Goal: Subscribe to service/newsletter

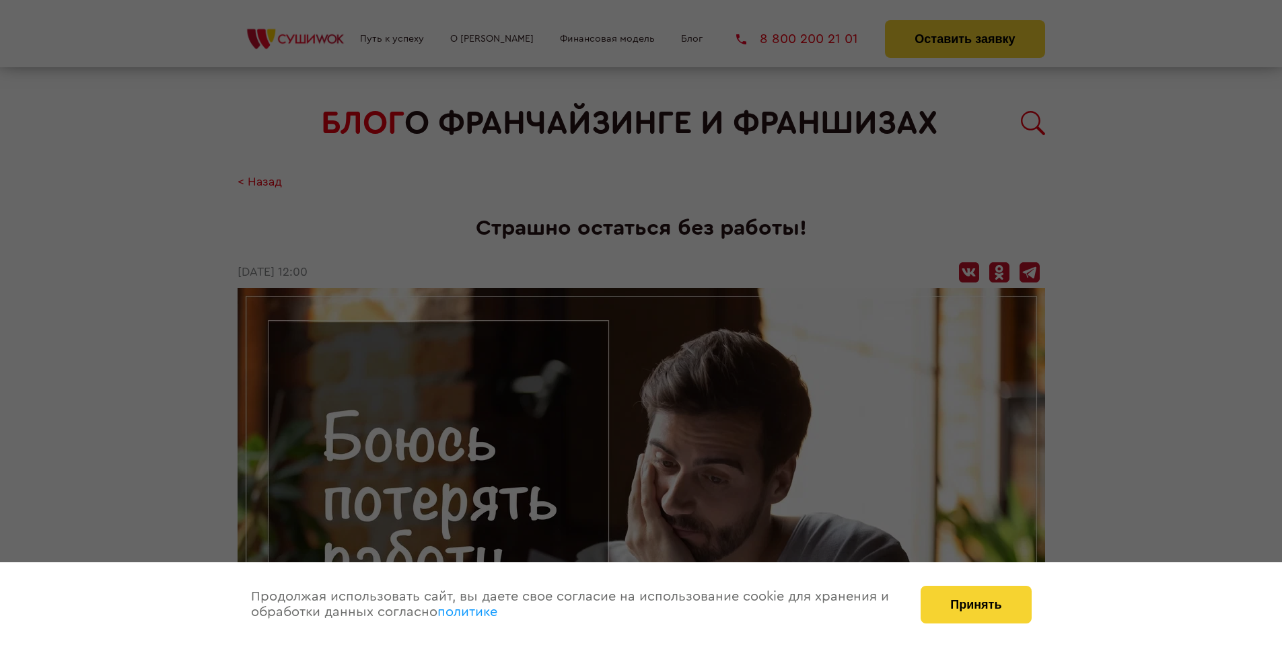
scroll to position [1149, 0]
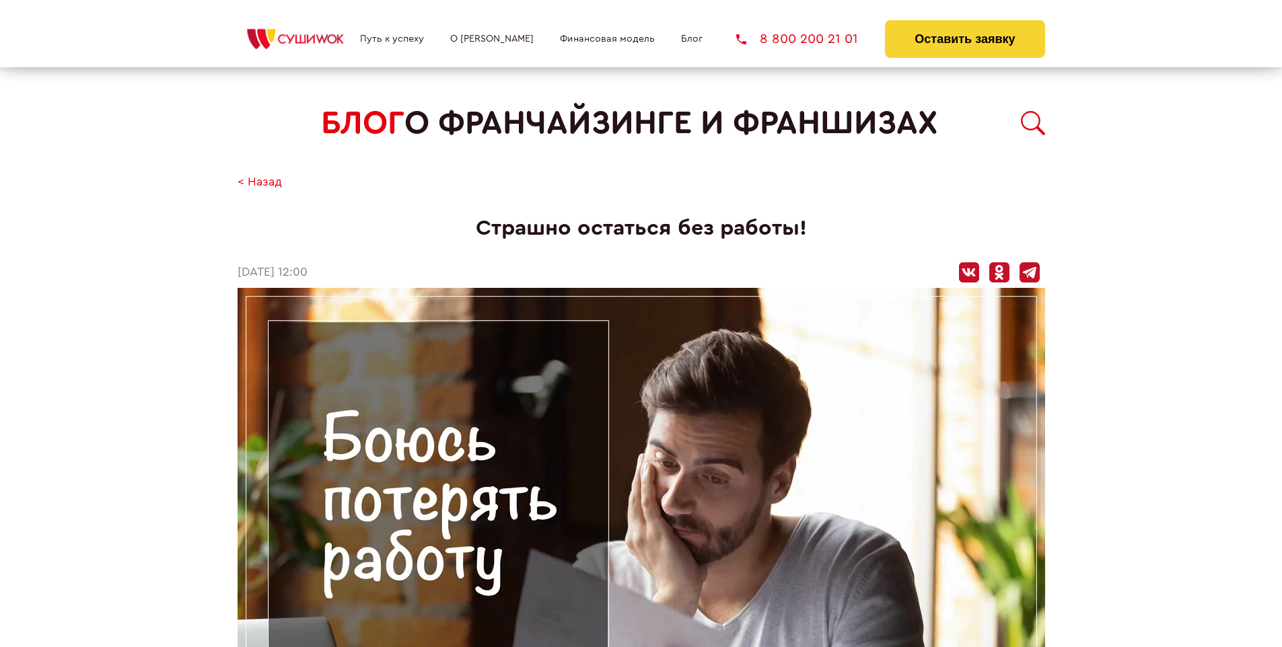
scroll to position [1149, 0]
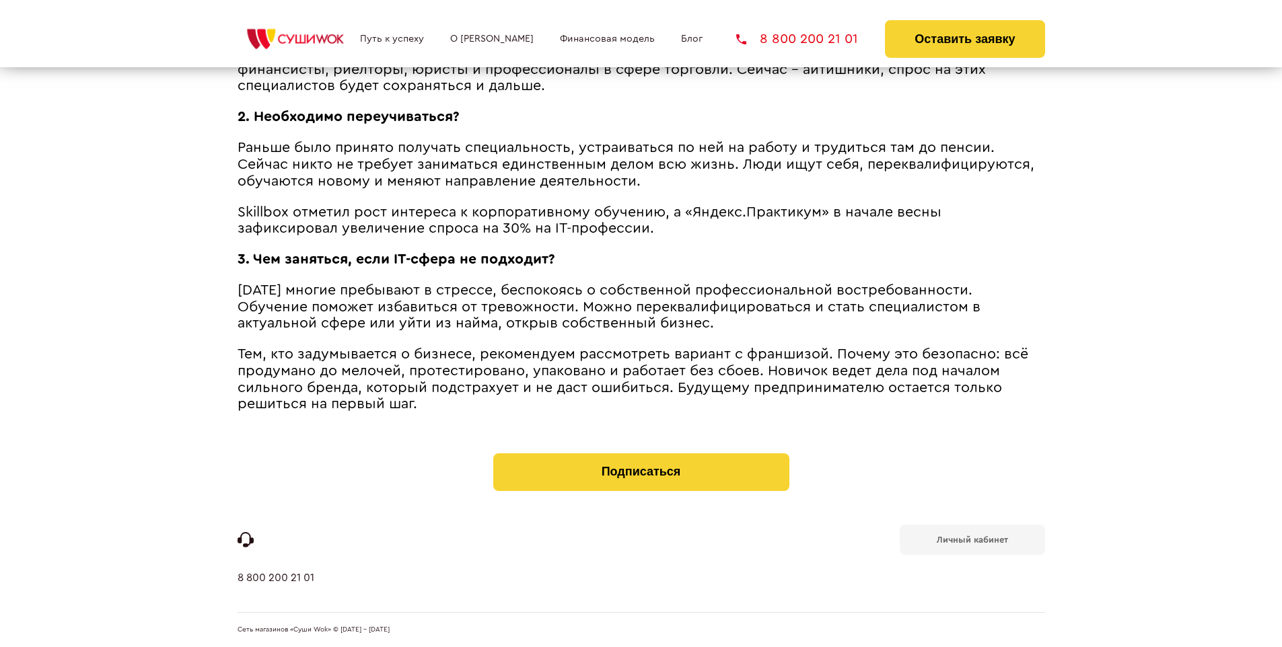
click at [972, 538] on b "Личный кабинет" at bounding box center [972, 540] width 71 height 9
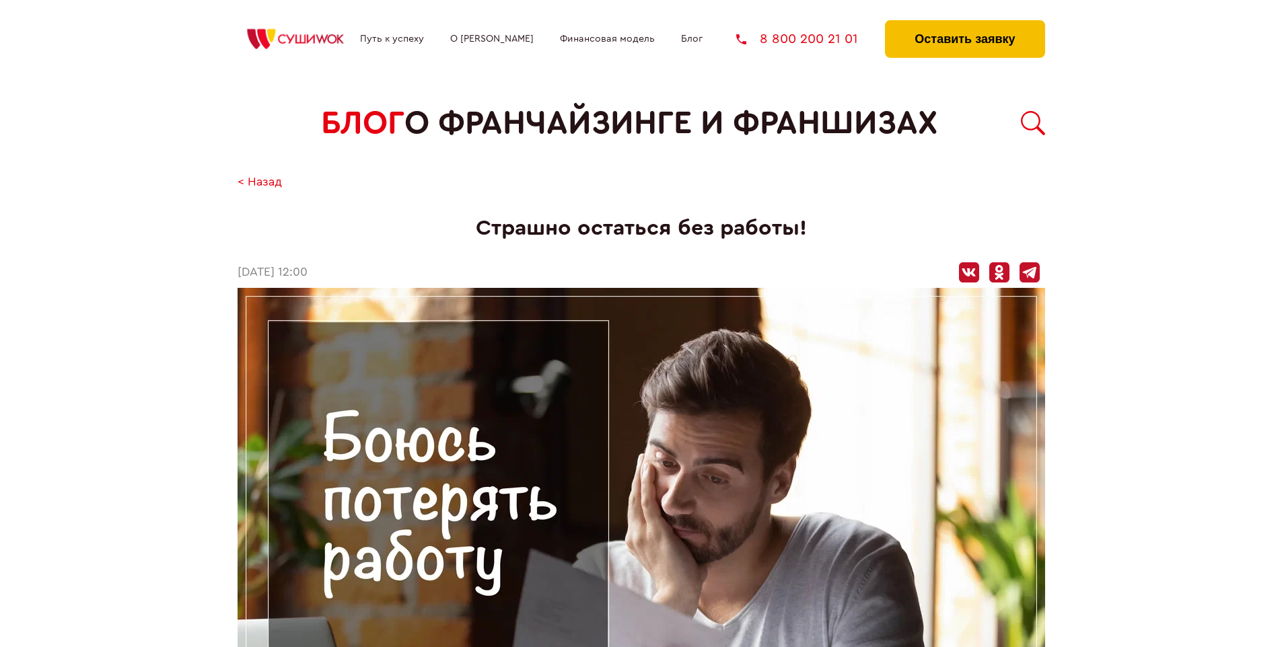
click at [964, 24] on button "Оставить заявку" at bounding box center [964, 39] width 159 height 38
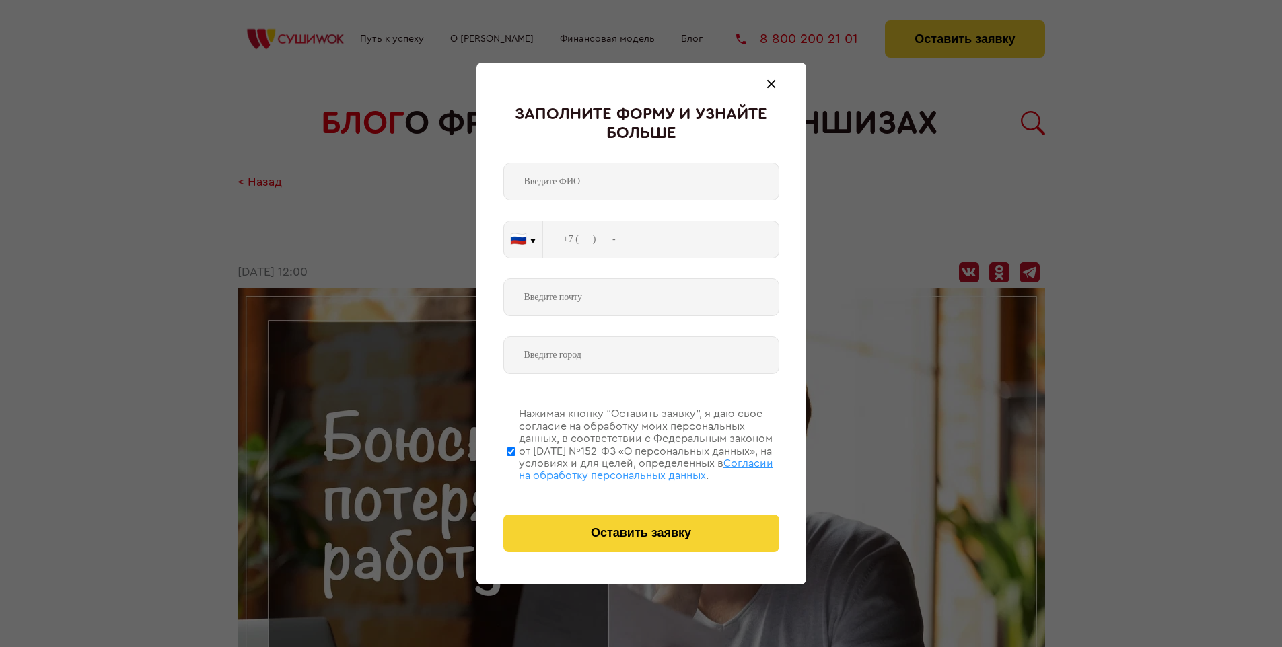
click at [624, 468] on span "Согласии на обработку персональных данных" at bounding box center [646, 469] width 254 height 23
click at [515, 468] on input "Нажимая кнопку “Оставить заявку”, я даю свое согласие на обработку моих персона…" at bounding box center [511, 452] width 9 height 108
checkbox input "false"
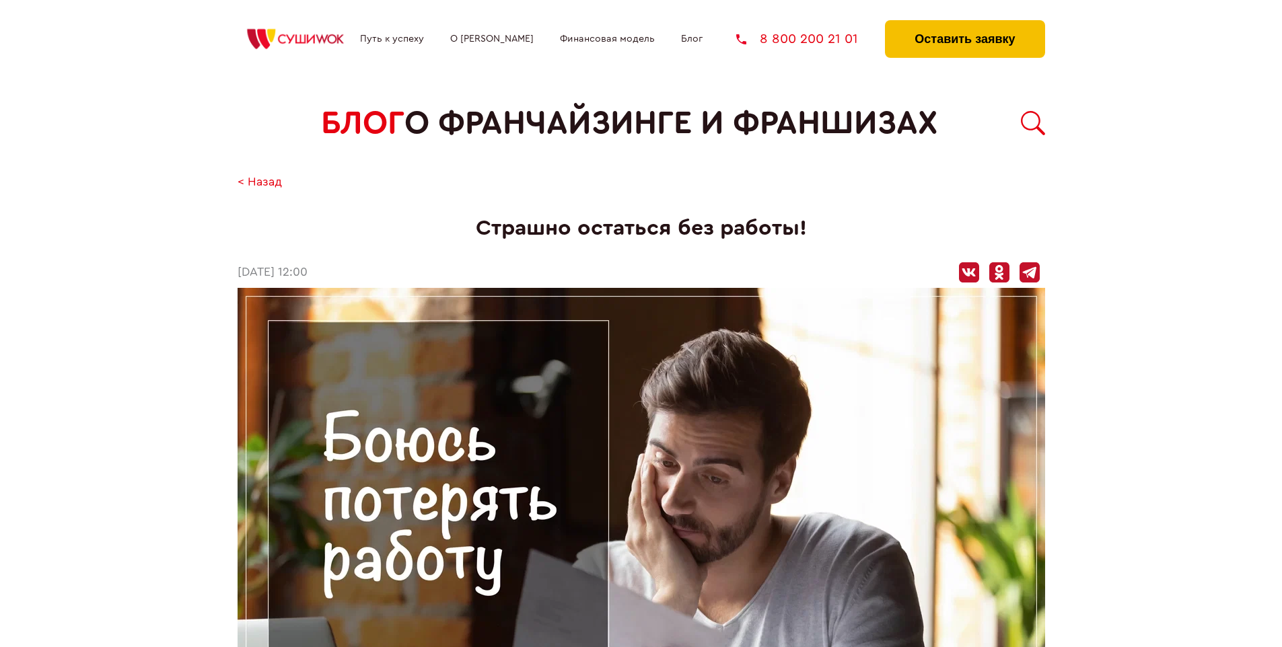
click at [964, 24] on button "Оставить заявку" at bounding box center [964, 39] width 159 height 38
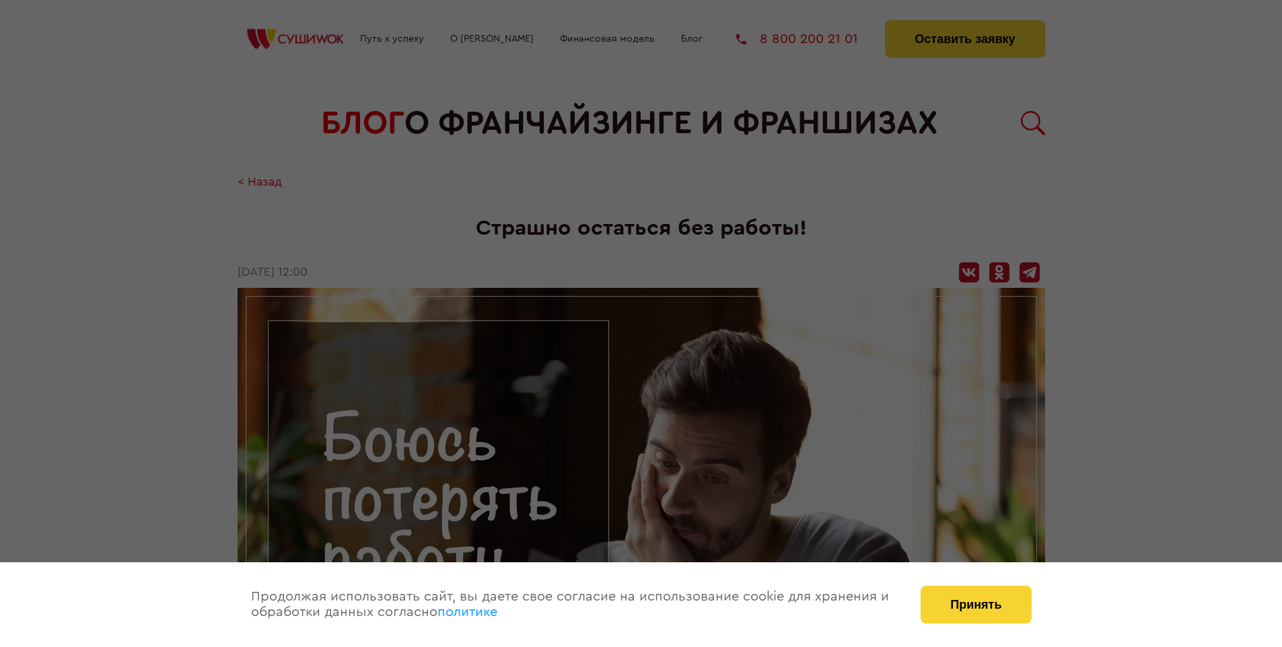
scroll to position [1149, 0]
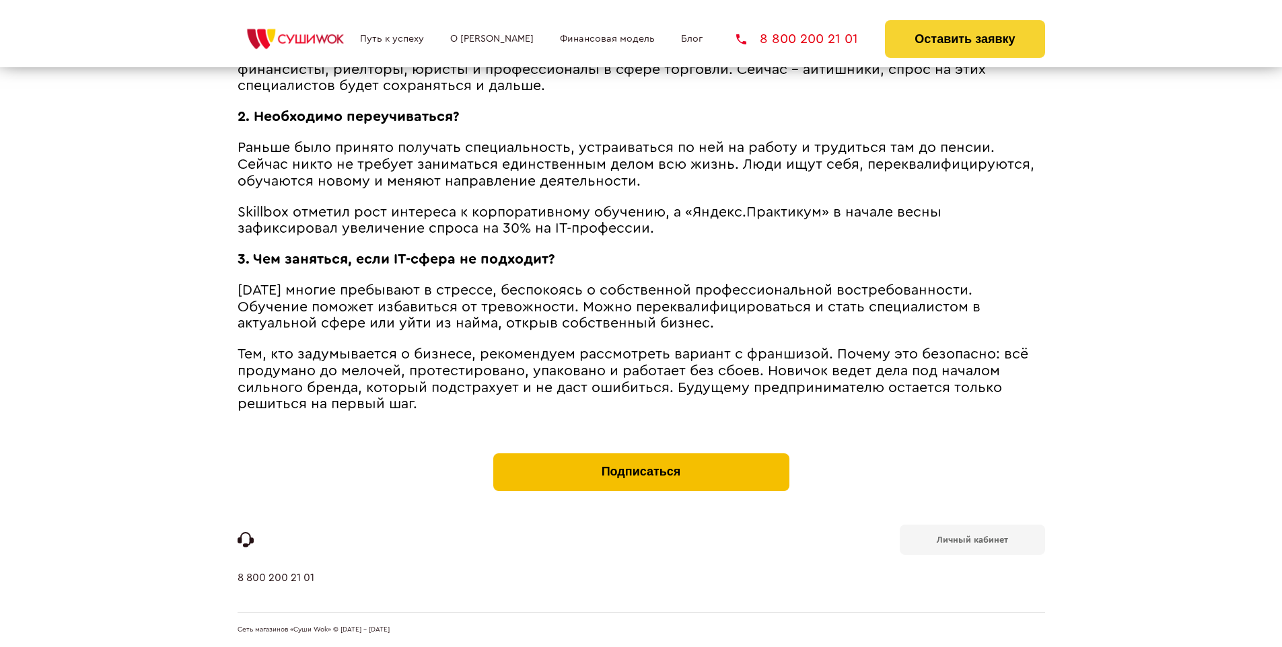
click at [641, 456] on button "Подписаться" at bounding box center [641, 472] width 296 height 38
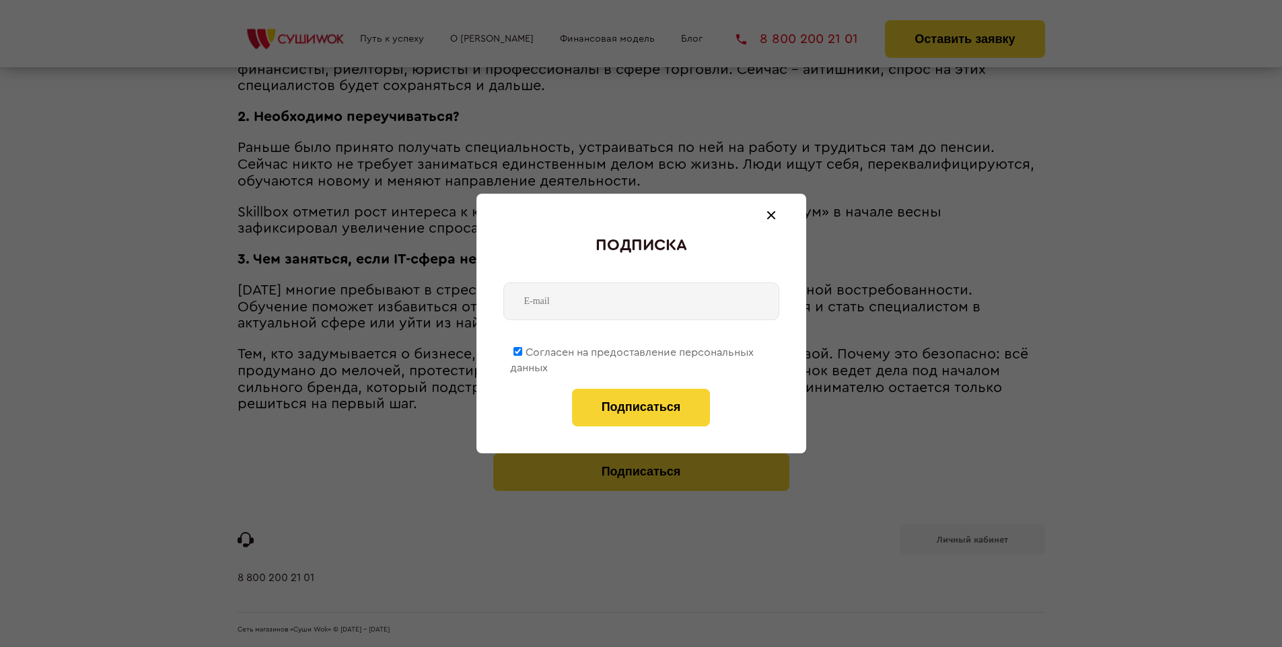
click at [632, 350] on span "Согласен на предоставление персональных данных" at bounding box center [632, 360] width 244 height 26
click at [522, 350] on input "Согласен на предоставление персональных данных" at bounding box center [517, 351] width 9 height 9
checkbox input "false"
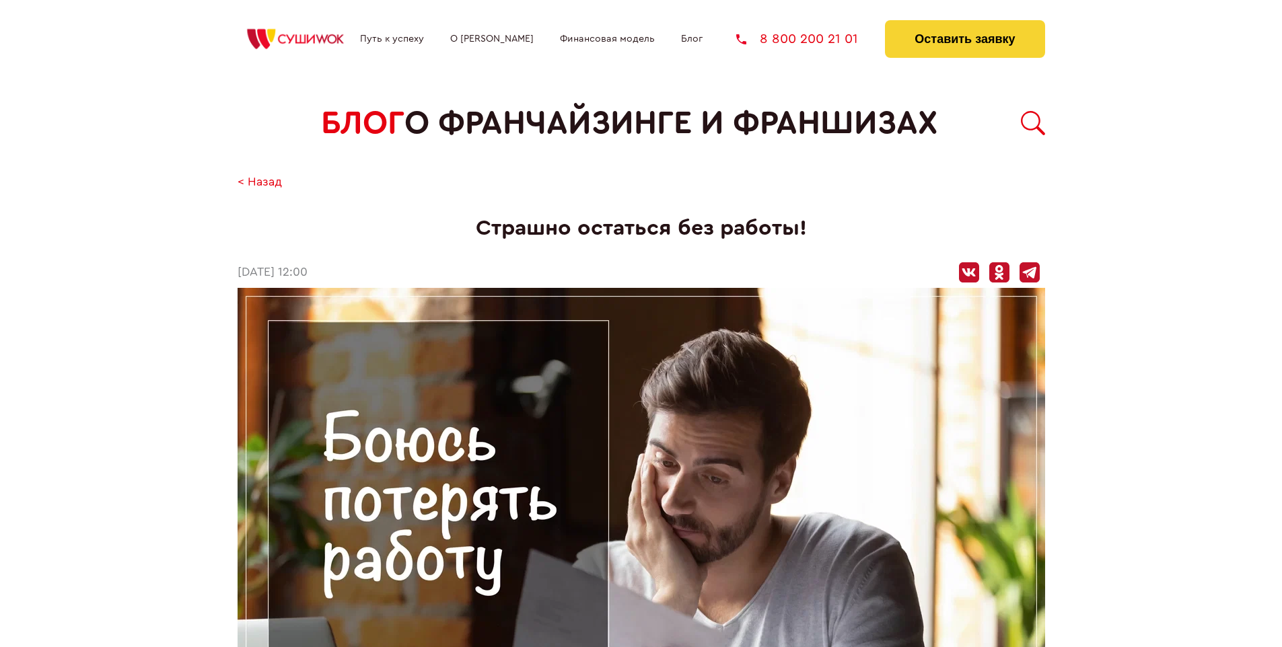
scroll to position [1149, 0]
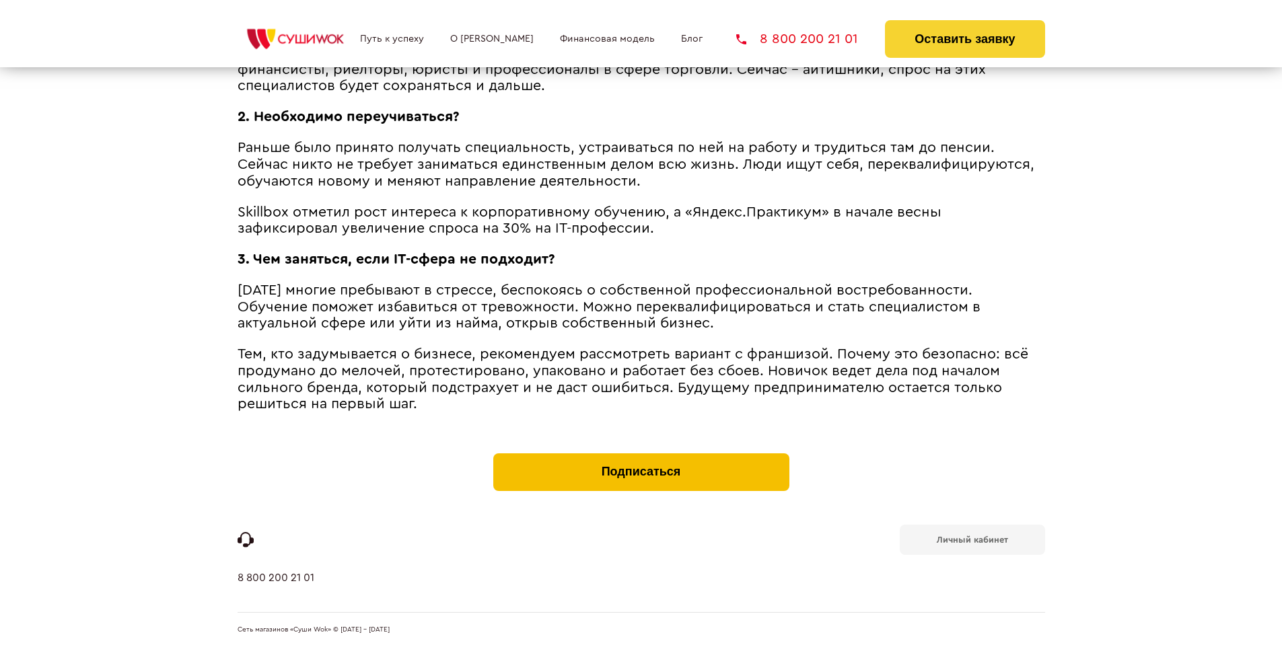
click at [641, 456] on button "Подписаться" at bounding box center [641, 472] width 296 height 38
